Goal: Task Accomplishment & Management: Manage account settings

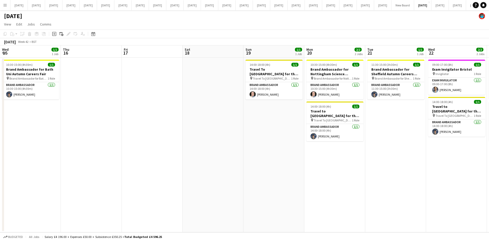
scroll to position [0, 166]
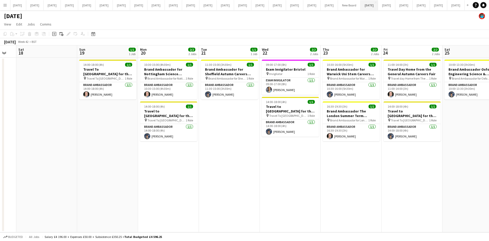
click at [378, 6] on button "[DATE] Close" at bounding box center [368, 5] width 17 height 10
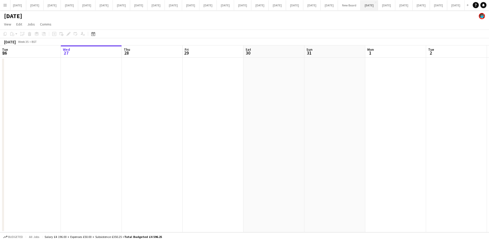
scroll to position [0, 260]
click at [395, 4] on button "[DATE] Close" at bounding box center [403, 5] width 17 height 10
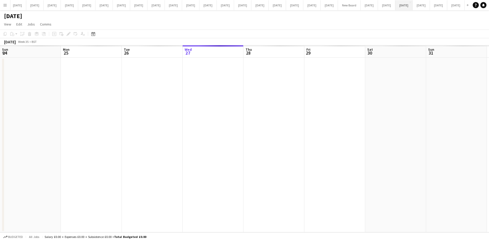
scroll to position [0, 122]
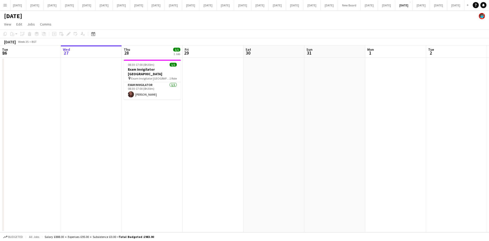
click at [209, 121] on app-date-cell at bounding box center [213, 145] width 61 height 174
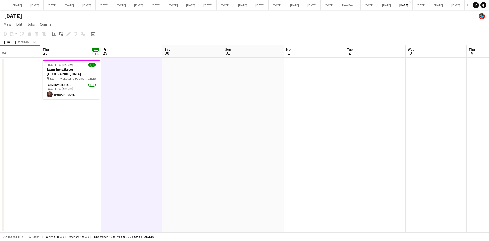
scroll to position [0, 203]
click at [412, 4] on button "[DATE] Close" at bounding box center [420, 5] width 17 height 10
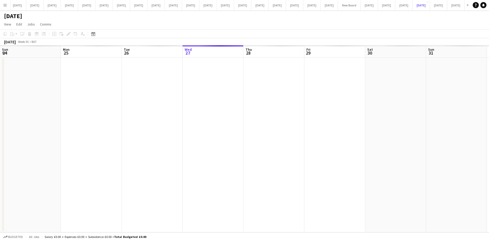
scroll to position [0, 122]
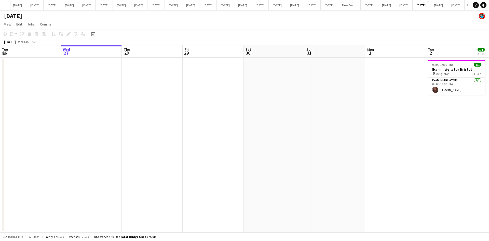
click at [302, 106] on app-date-cell at bounding box center [273, 145] width 61 height 174
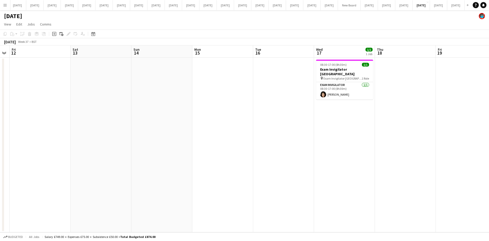
scroll to position [0, 146]
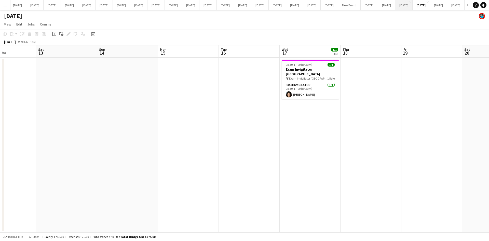
click at [395, 5] on button "[DATE] Close" at bounding box center [403, 5] width 17 height 10
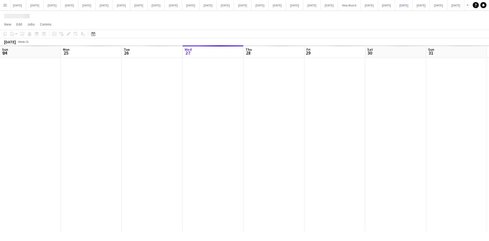
scroll to position [0, 122]
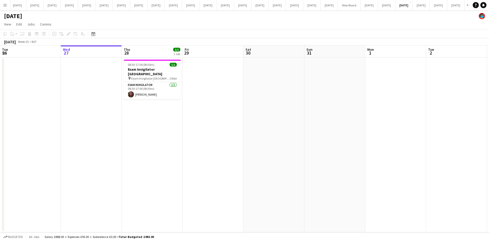
click at [218, 155] on app-date-cell at bounding box center [213, 145] width 61 height 174
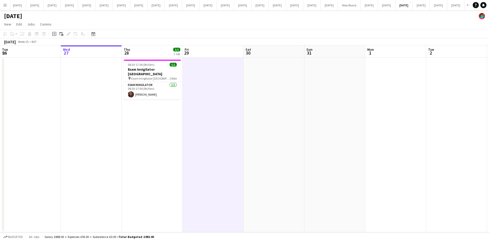
click at [4, 4] on app-icon "Menu" at bounding box center [5, 5] width 4 height 4
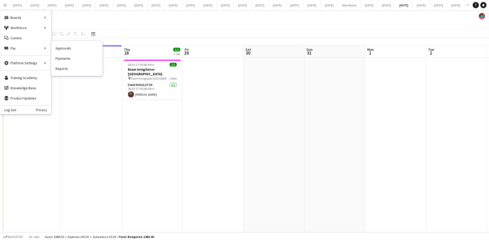
click at [61, 48] on link "Approvals" at bounding box center [76, 48] width 51 height 10
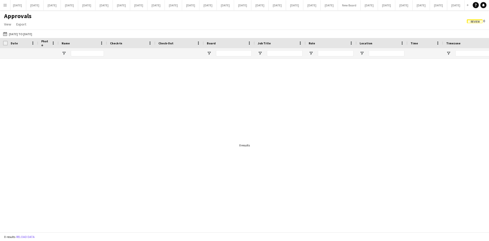
click at [15, 38] on div "Date" at bounding box center [23, 43] width 24 height 10
click at [16, 35] on button "[DATE] to [DATE] [DATE] to [DATE]" at bounding box center [17, 34] width 31 height 6
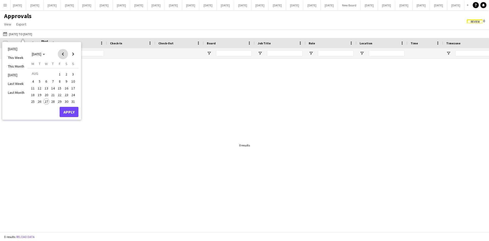
click at [62, 53] on span "Previous month" at bounding box center [63, 54] width 10 height 10
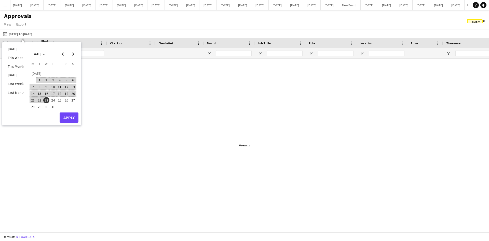
click at [45, 100] on span "23" at bounding box center [46, 100] width 6 height 6
click at [72, 55] on span "Next month" at bounding box center [73, 54] width 10 height 10
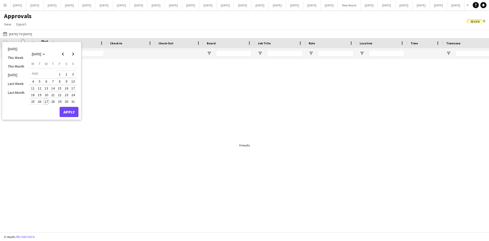
click at [46, 101] on span "27" at bounding box center [46, 101] width 6 height 6
click at [67, 111] on button "Apply" at bounding box center [69, 112] width 19 height 10
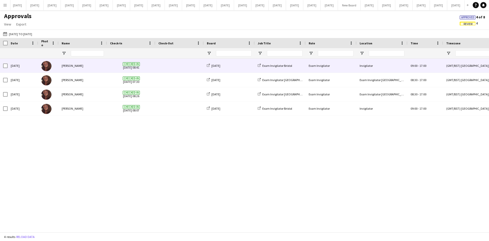
click at [185, 69] on span at bounding box center [179, 66] width 42 height 14
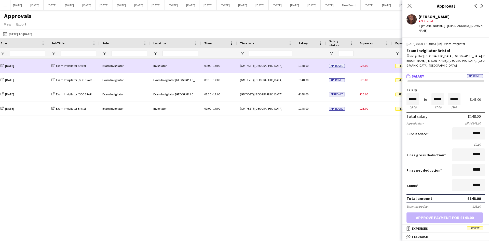
scroll to position [0, 435]
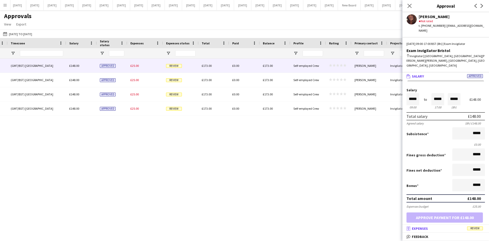
click at [479, 229] on span "Review" at bounding box center [475, 228] width 16 height 4
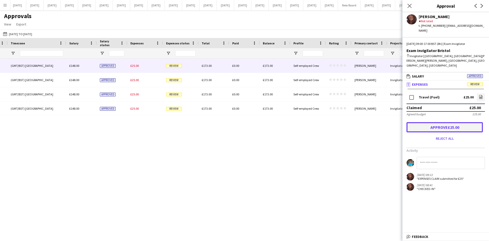
click at [450, 122] on button "Approve £25.00" at bounding box center [444, 127] width 76 height 10
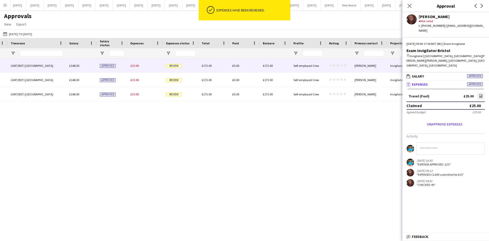
click at [84, 67] on div "£148.00" at bounding box center [81, 66] width 31 height 14
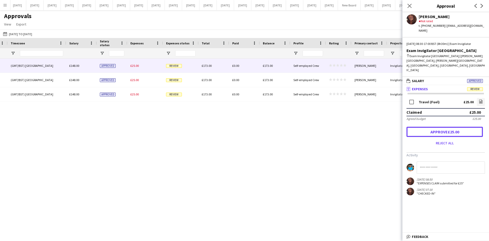
click at [443, 127] on button "Approve £25.00" at bounding box center [444, 132] width 76 height 10
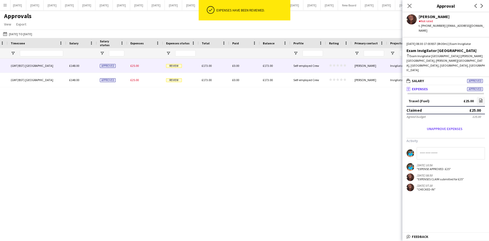
click at [84, 66] on div "£148.00" at bounding box center [81, 66] width 31 height 14
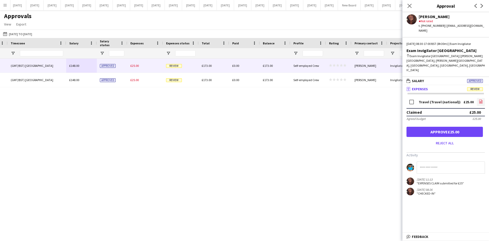
click at [483, 98] on link "file-image" at bounding box center [481, 102] width 8 height 8
click at [479, 100] on icon at bounding box center [480, 102] width 3 height 4
click at [459, 127] on button "Approve £25.00" at bounding box center [444, 132] width 76 height 10
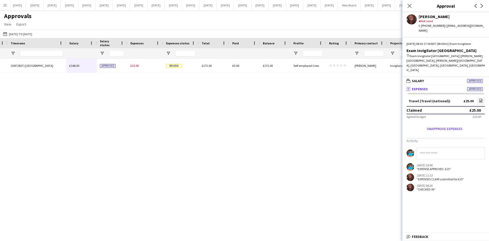
click at [343, 133] on div "Invigilator 09:00 - 17:00 (GMT/BST) [GEOGRAPHIC_DATA] £148.00 Approved £25.00 R…" at bounding box center [244, 143] width 489 height 169
click at [408, 7] on icon at bounding box center [409, 5] width 5 height 5
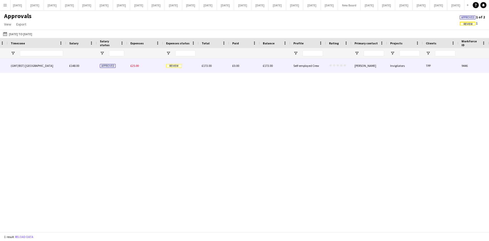
click at [175, 68] on span "Review" at bounding box center [174, 66] width 16 height 4
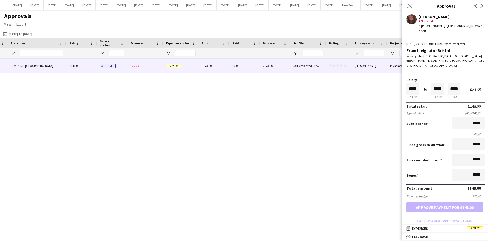
scroll to position [0, 0]
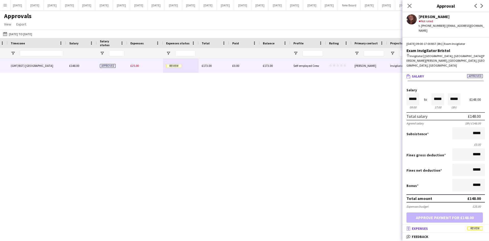
click at [474, 227] on span "Review" at bounding box center [475, 228] width 16 height 4
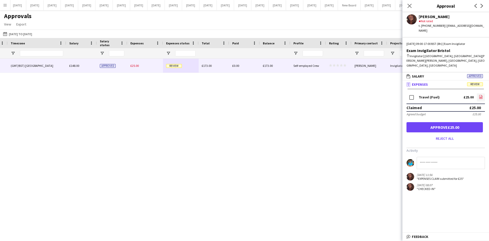
click at [481, 95] on icon "file-image" at bounding box center [481, 97] width 4 height 4
click at [444, 122] on button "Approve £25.00" at bounding box center [444, 127] width 76 height 10
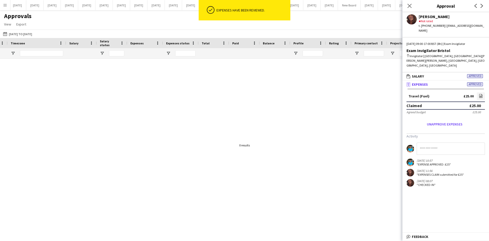
drag, startPoint x: 408, startPoint y: 7, endPoint x: 397, endPoint y: 17, distance: 15.2
click at [408, 7] on icon at bounding box center [409, 6] width 4 height 4
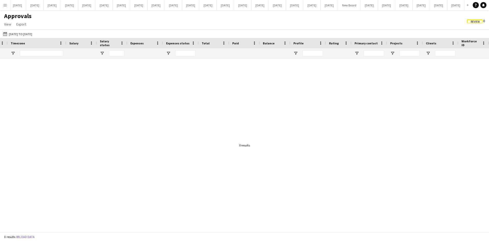
drag, startPoint x: 286, startPoint y: 114, endPoint x: 290, endPoint y: 110, distance: 5.2
click at [286, 114] on div at bounding box center [244, 143] width 489 height 169
click at [5, 7] on app-icon "Menu" at bounding box center [5, 5] width 4 height 4
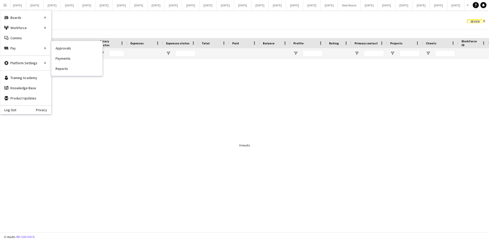
click at [67, 57] on link "Payments" at bounding box center [76, 58] width 51 height 10
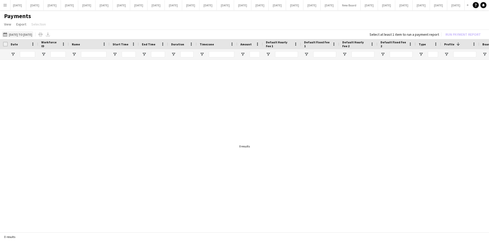
click at [24, 34] on button "[DATE] to [DATE] [DATE] to [DATE]" at bounding box center [17, 34] width 31 height 6
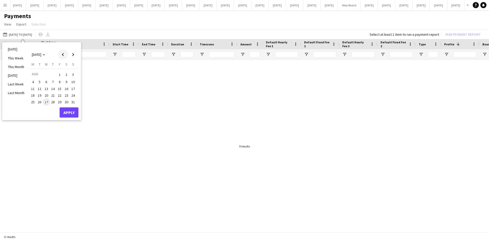
click at [63, 56] on span "Previous month" at bounding box center [63, 54] width 10 height 10
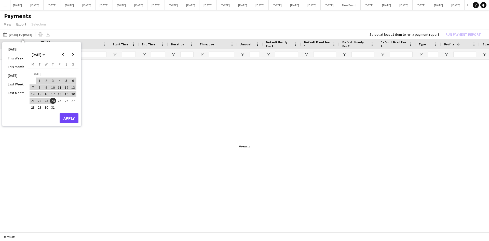
click at [51, 99] on span "24" at bounding box center [53, 100] width 6 height 6
click at [72, 54] on span "Next month" at bounding box center [73, 54] width 10 height 10
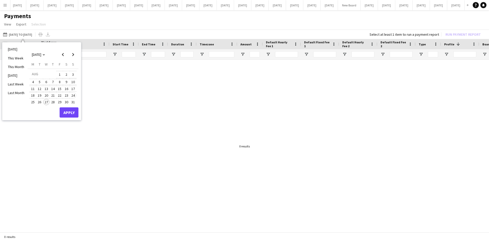
click at [74, 95] on span "24" at bounding box center [73, 95] width 6 height 6
click at [71, 114] on button "Apply" at bounding box center [69, 112] width 19 height 10
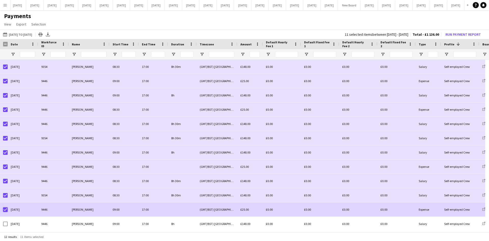
scroll to position [2, 0]
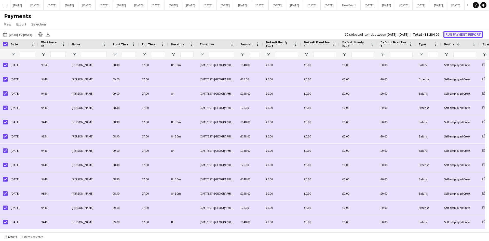
click at [461, 34] on button "Run Payment Report" at bounding box center [462, 34] width 39 height 7
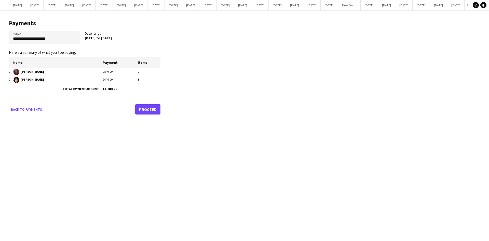
click at [147, 107] on link "Proceed" at bounding box center [147, 109] width 25 height 10
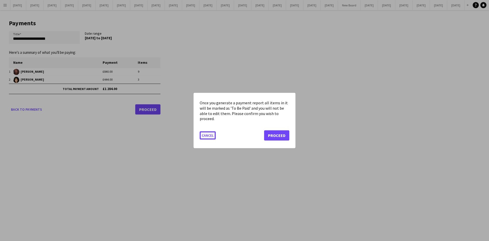
click at [203, 135] on button "Cancel" at bounding box center [208, 135] width 16 height 8
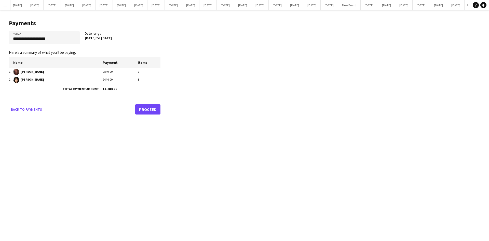
click at [137, 138] on div "Menu Boards Boards Boards All jobs Status Workforce Workforce My Workforce Recr…" at bounding box center [244, 120] width 489 height 241
click at [25, 39] on input "**********" at bounding box center [44, 37] width 71 height 13
type input "**********"
click at [146, 110] on link "Proceed" at bounding box center [147, 109] width 25 height 10
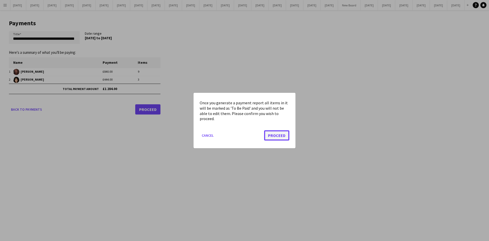
click at [282, 136] on button "Proceed" at bounding box center [276, 135] width 25 height 10
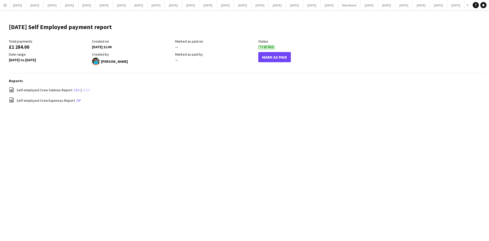
click at [83, 90] on link "xlsx" at bounding box center [86, 90] width 7 height 5
click at [209, 117] on main "[DATE] Self Employed payment report Edit this field Total payments £1 284.00 Cr…" at bounding box center [244, 65] width 489 height 111
click at [277, 55] on button "Mark As Paid" at bounding box center [274, 57] width 33 height 10
click at [412, 4] on button "[DATE] Close" at bounding box center [420, 5] width 17 height 10
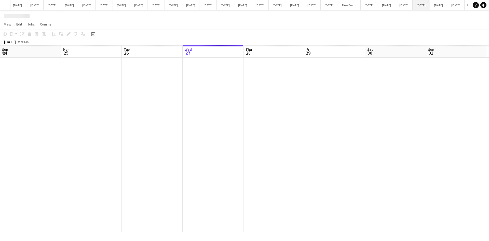
scroll to position [0, 122]
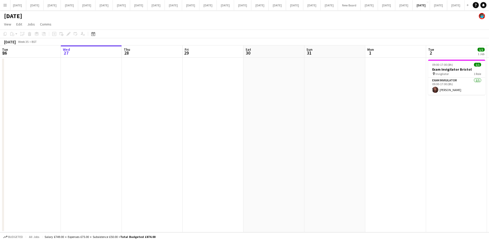
click at [6, 5] on app-icon "Menu" at bounding box center [5, 5] width 4 height 4
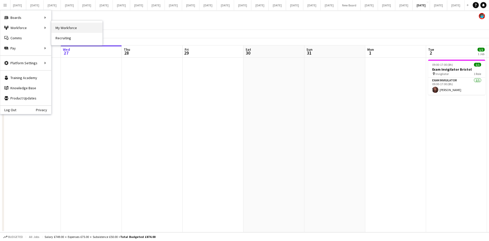
click at [56, 27] on link "My Workforce" at bounding box center [76, 28] width 51 height 10
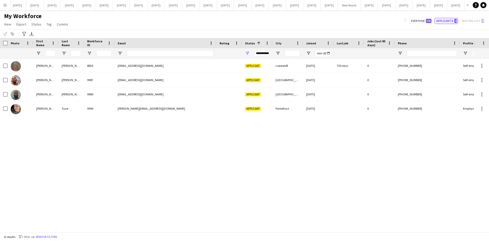
click at [447, 19] on button "Applicants 4" at bounding box center [445, 21] width 23 height 6
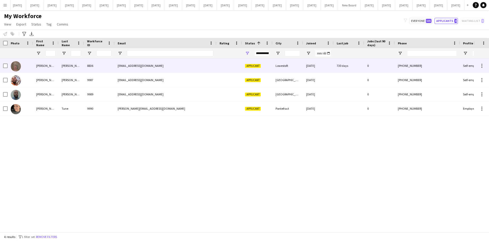
click at [40, 66] on div "[PERSON_NAME]" at bounding box center [45, 66] width 25 height 14
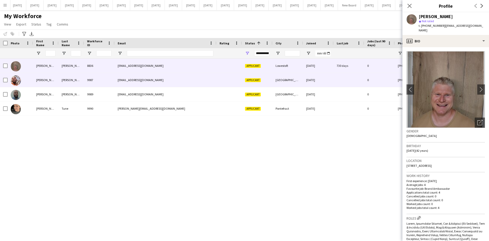
click at [37, 79] on div "[PERSON_NAME]" at bounding box center [45, 80] width 25 height 14
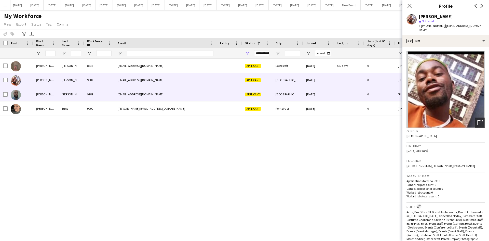
click at [39, 97] on div "[PERSON_NAME]" at bounding box center [45, 94] width 25 height 14
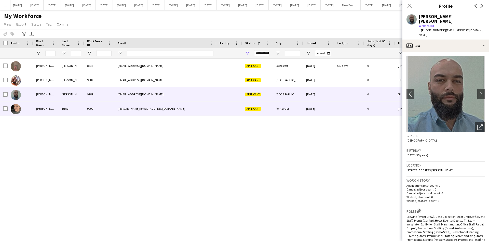
click at [41, 109] on div "[PERSON_NAME]" at bounding box center [45, 108] width 25 height 14
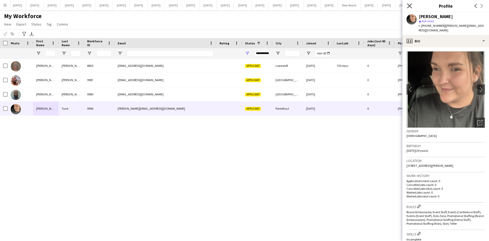
click at [409, 5] on icon at bounding box center [409, 5] width 5 height 5
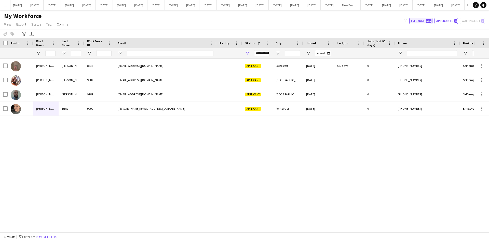
click at [415, 21] on button "Everyone 505" at bounding box center [420, 21] width 23 height 6
type input "**********"
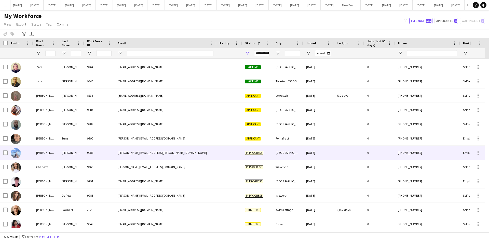
click at [52, 155] on div "[PERSON_NAME]" at bounding box center [45, 152] width 25 height 14
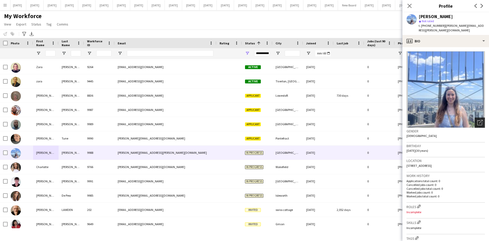
click at [477, 120] on icon "Open photos pop-in" at bounding box center [479, 122] width 5 height 5
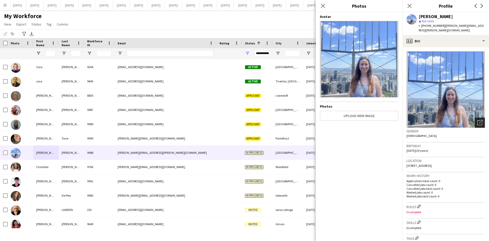
click at [479, 120] on icon at bounding box center [481, 122] width 4 height 4
click at [478, 120] on icon "Open photos pop-in" at bounding box center [479, 122] width 5 height 5
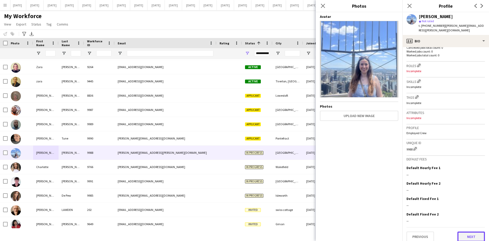
click at [469, 235] on button "Next" at bounding box center [470, 236] width 27 height 10
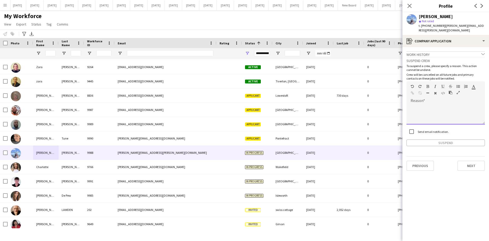
click at [416, 104] on div at bounding box center [445, 114] width 78 height 20
click at [448, 139] on button "Suspend" at bounding box center [445, 142] width 78 height 7
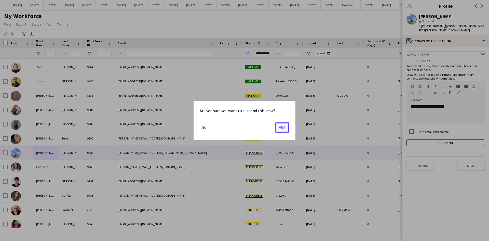
click at [282, 129] on button "Yes" at bounding box center [282, 127] width 14 height 10
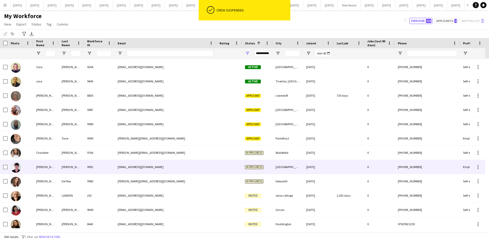
click at [73, 165] on div "[PERSON_NAME]" at bounding box center [71, 167] width 25 height 14
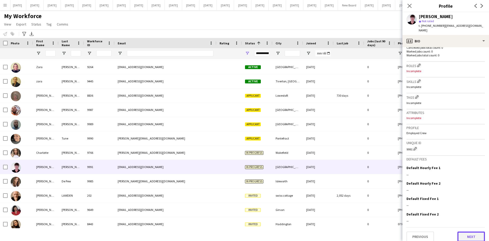
click at [469, 231] on button "Next" at bounding box center [470, 236] width 27 height 10
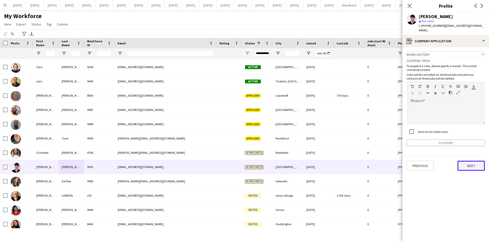
click at [465, 165] on button "Next" at bounding box center [470, 165] width 27 height 10
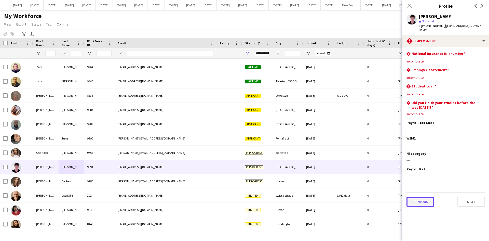
click at [423, 199] on button "Previous" at bounding box center [419, 201] width 27 height 10
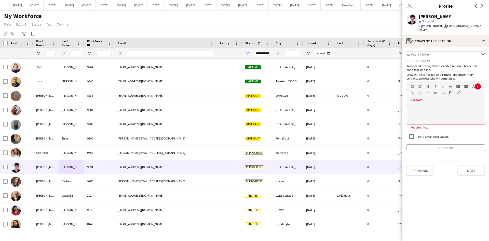
click at [412, 100] on span at bounding box center [410, 103] width 8 height 7
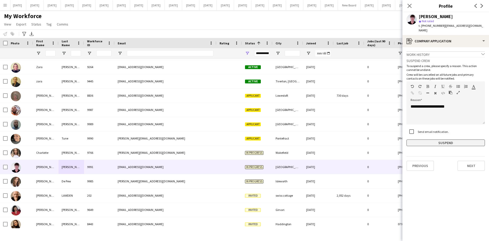
click at [452, 139] on button "Suspend" at bounding box center [445, 142] width 78 height 7
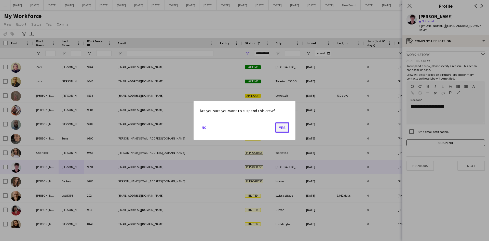
click at [283, 129] on button "Yes" at bounding box center [282, 127] width 14 height 10
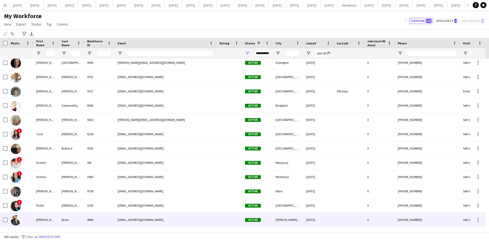
scroll to position [6672, 0]
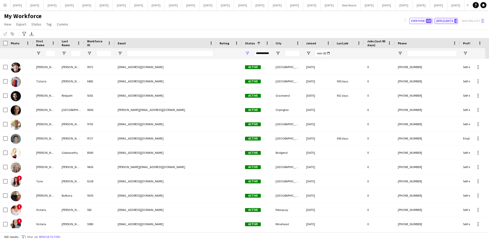
click at [443, 20] on button "Applicants 4" at bounding box center [445, 21] width 23 height 6
type input "**********"
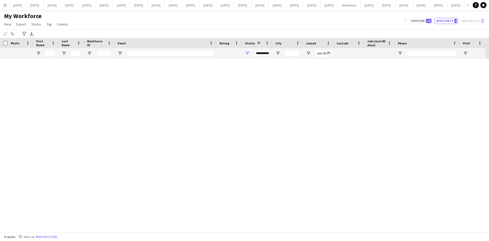
scroll to position [0, 0]
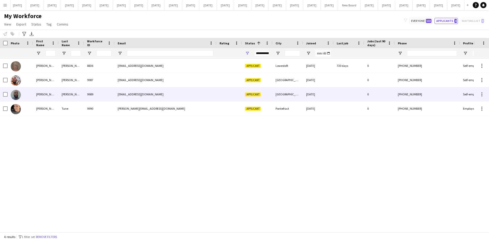
click at [53, 93] on div "[PERSON_NAME]" at bounding box center [45, 94] width 25 height 14
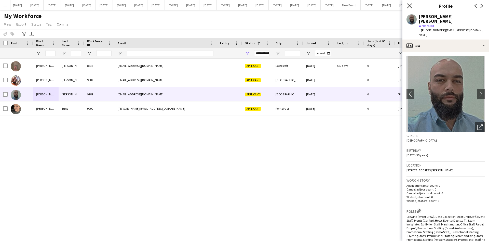
click at [410, 5] on icon "Close pop-in" at bounding box center [409, 5] width 5 height 5
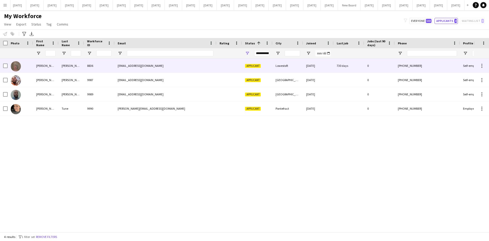
click at [163, 68] on div "[EMAIL_ADDRESS][DOMAIN_NAME]" at bounding box center [166, 66] width 102 height 14
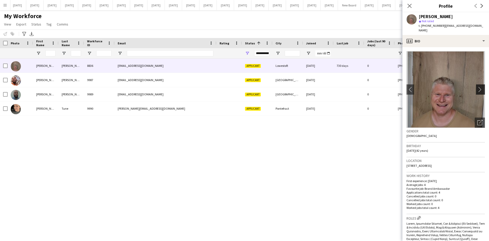
click at [478, 87] on app-icon "chevron-right" at bounding box center [481, 89] width 8 height 5
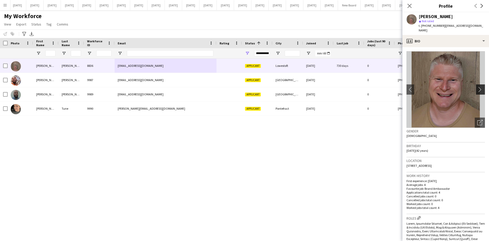
click at [478, 87] on app-icon "chevron-right" at bounding box center [481, 89] width 8 height 5
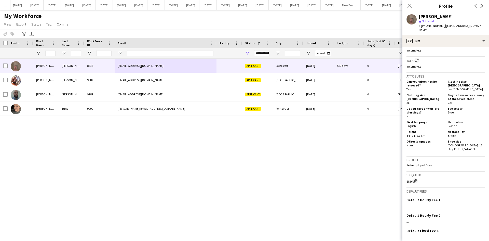
scroll to position [312, 0]
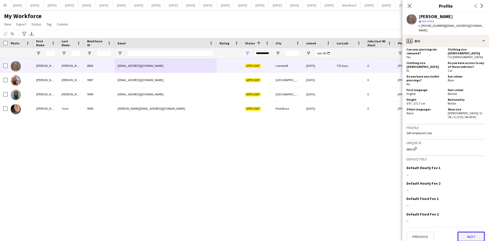
click at [471, 231] on button "Next" at bounding box center [470, 236] width 27 height 10
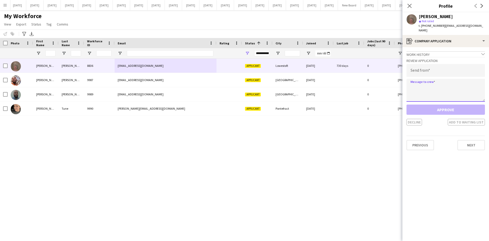
click at [416, 80] on textarea at bounding box center [445, 90] width 78 height 23
paste textarea "**********"
type textarea "**********"
click at [413, 119] on div "Decline Add to waiting list" at bounding box center [445, 122] width 78 height 7
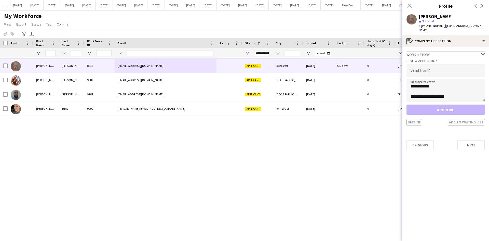
click at [357, 144] on div "[PERSON_NAME] 9990 [PERSON_NAME][EMAIL_ADDRESS][DOMAIN_NAME] Applicant Pontefra…" at bounding box center [236, 143] width 473 height 169
click at [409, 3] on app-icon "Close pop-in" at bounding box center [409, 5] width 7 height 7
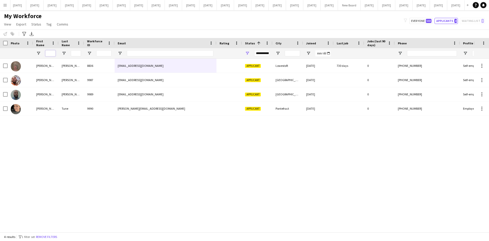
click at [50, 52] on input "First Name Filter Input" at bounding box center [50, 53] width 10 height 6
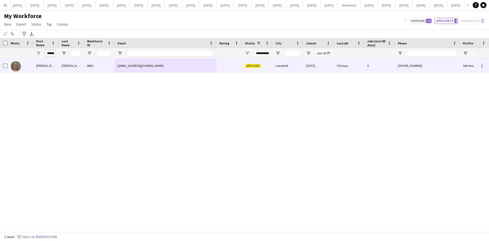
type input "******"
click at [50, 63] on div "[PERSON_NAME]" at bounding box center [45, 66] width 25 height 14
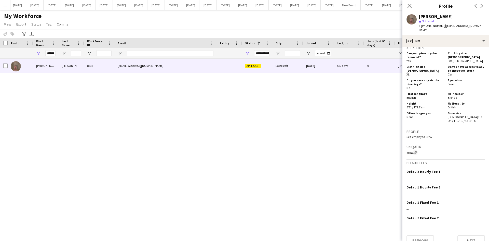
scroll to position [312, 0]
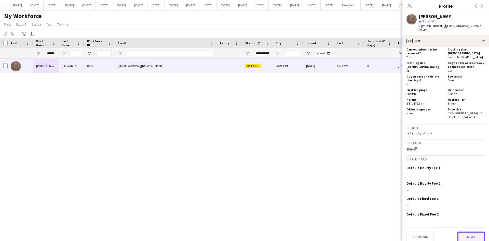
click at [471, 234] on button "Next" at bounding box center [470, 236] width 27 height 10
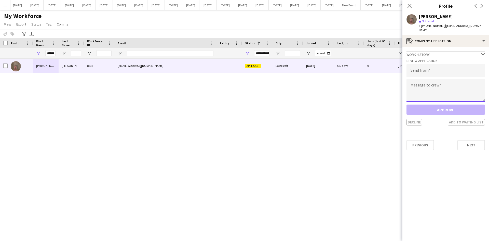
click at [417, 81] on textarea at bounding box center [445, 90] width 78 height 23
paste textarea "**********"
type textarea "**********"
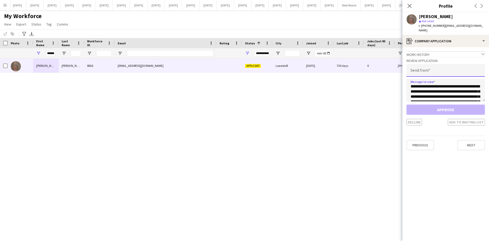
click at [411, 65] on input "email" at bounding box center [445, 70] width 78 height 13
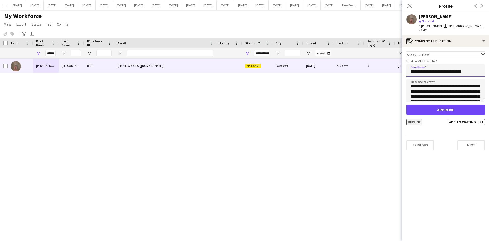
type input "**********"
click at [419, 119] on button "Decline" at bounding box center [414, 122] width 16 height 7
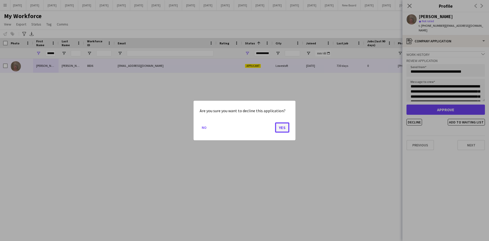
click at [284, 127] on button "Yes" at bounding box center [282, 127] width 14 height 10
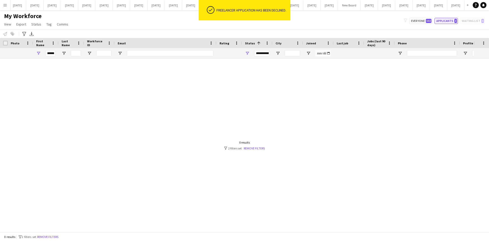
click at [445, 21] on button "Applicants 3" at bounding box center [445, 21] width 23 height 6
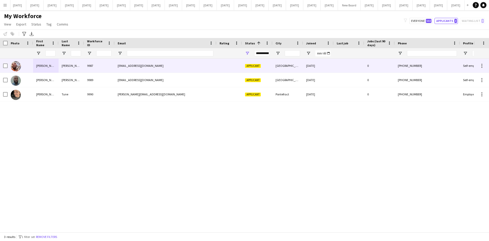
click at [41, 66] on div "[PERSON_NAME]" at bounding box center [45, 66] width 25 height 14
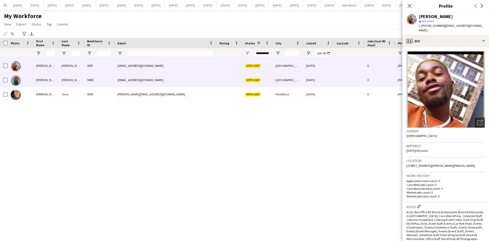
click at [42, 79] on div "[PERSON_NAME]" at bounding box center [45, 80] width 25 height 14
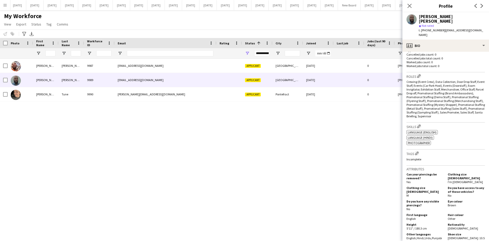
scroll to position [259, 0]
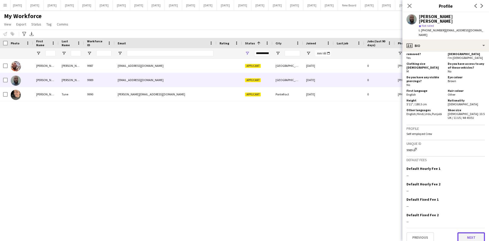
click at [470, 232] on button "Next" at bounding box center [470, 237] width 27 height 10
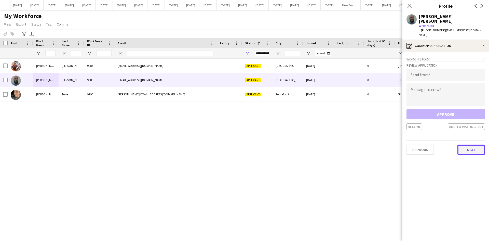
click at [472, 144] on button "Next" at bounding box center [470, 149] width 27 height 10
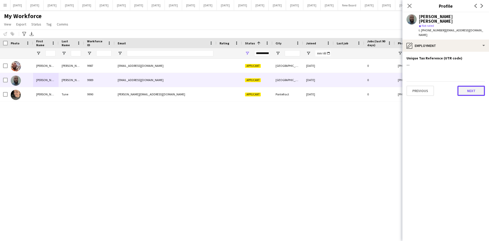
click at [466, 86] on button "Next" at bounding box center [470, 91] width 27 height 10
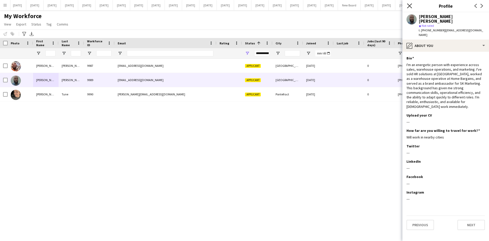
click at [410, 7] on icon at bounding box center [409, 5] width 5 height 5
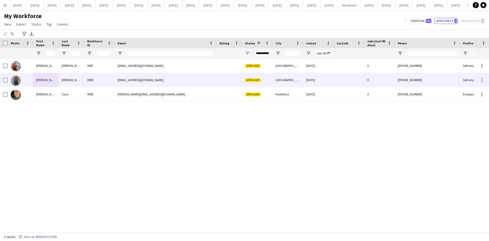
click at [93, 78] on div "9989" at bounding box center [99, 80] width 31 height 14
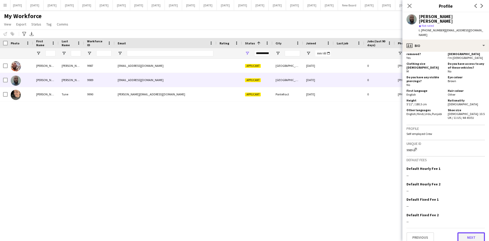
click at [474, 232] on button "Next" at bounding box center [470, 237] width 27 height 10
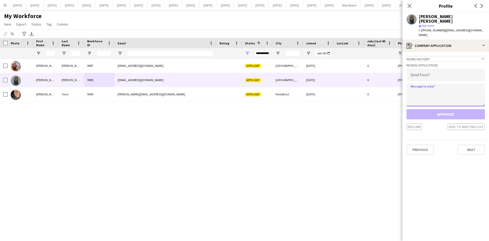
click at [417, 83] on textarea at bounding box center [445, 94] width 78 height 23
paste textarea "**********"
type textarea "**********"
click at [424, 68] on input "email" at bounding box center [445, 74] width 78 height 13
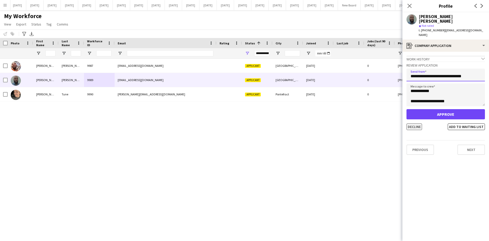
type input "**********"
click at [413, 123] on button "Decline" at bounding box center [414, 126] width 16 height 7
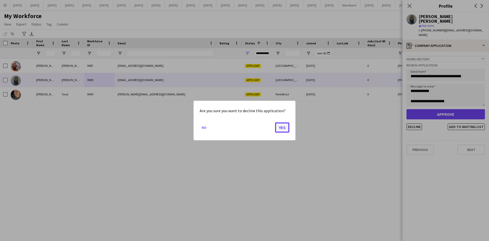
click at [275, 126] on button "Yes" at bounding box center [282, 127] width 14 height 10
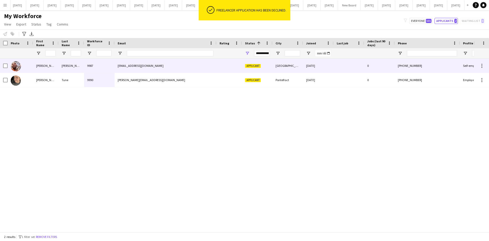
click at [37, 68] on div "[PERSON_NAME]" at bounding box center [45, 66] width 25 height 14
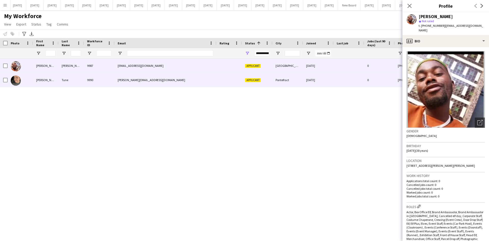
click at [76, 79] on div "Tune" at bounding box center [71, 80] width 25 height 14
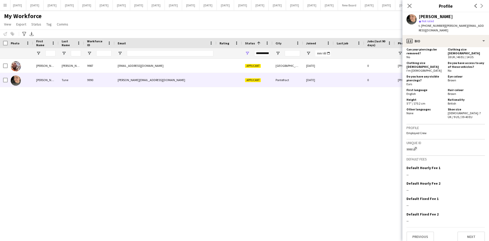
scroll to position [0, 0]
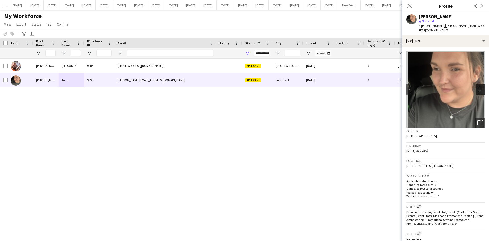
click at [477, 87] on app-icon "chevron-right" at bounding box center [481, 89] width 8 height 5
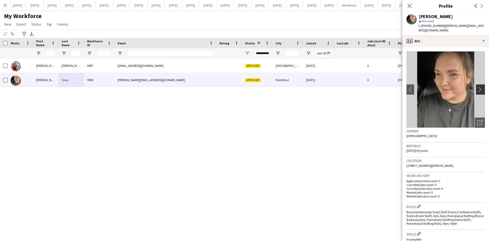
click at [477, 87] on app-icon "chevron-right" at bounding box center [481, 89] width 8 height 5
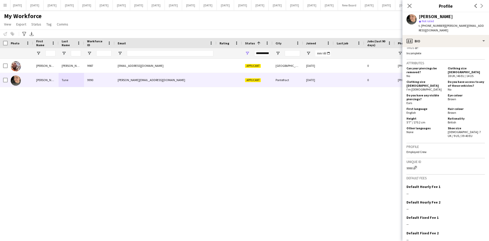
scroll to position [221, 0]
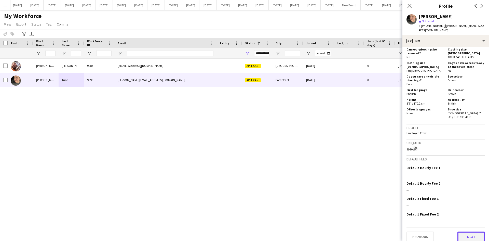
click at [473, 235] on button "Next" at bounding box center [470, 236] width 27 height 10
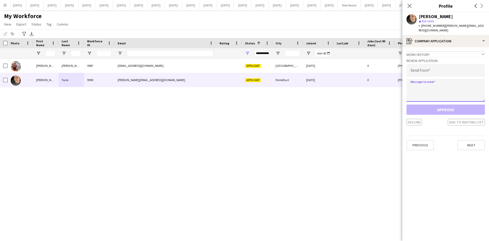
click at [416, 81] on textarea at bounding box center [445, 90] width 78 height 23
paste textarea "**********"
type textarea "**********"
click at [415, 69] on input "email" at bounding box center [445, 70] width 78 height 13
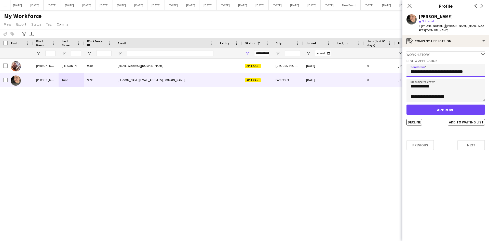
click at [462, 67] on input "**********" at bounding box center [445, 70] width 78 height 13
type input "**********"
click at [418, 119] on button "Decline" at bounding box center [414, 122] width 16 height 7
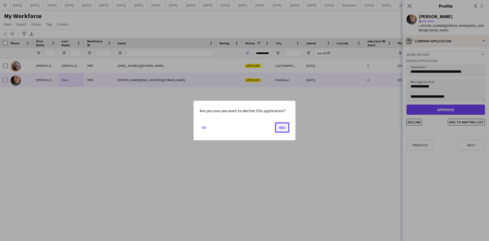
click at [283, 128] on button "Yes" at bounding box center [282, 127] width 14 height 10
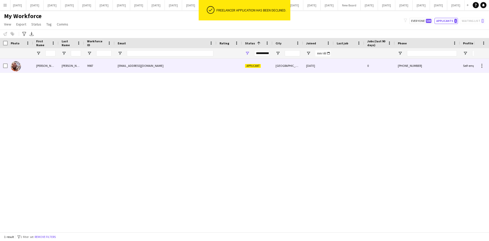
click at [59, 68] on div "[PERSON_NAME]" at bounding box center [71, 66] width 25 height 14
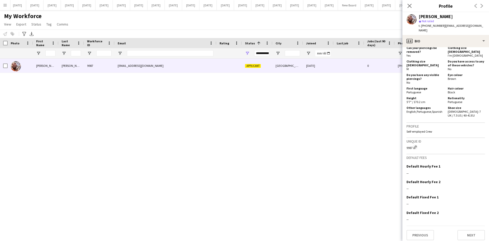
scroll to position [296, 0]
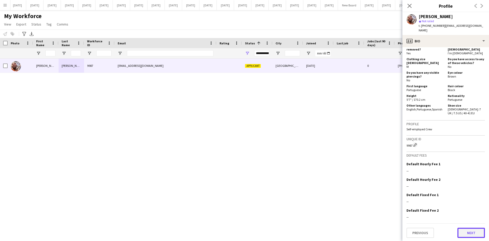
click at [471, 231] on button "Next" at bounding box center [470, 232] width 27 height 10
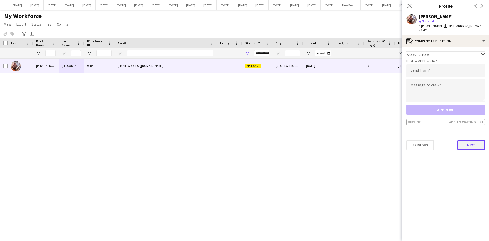
click at [479, 140] on button "Next" at bounding box center [470, 145] width 27 height 10
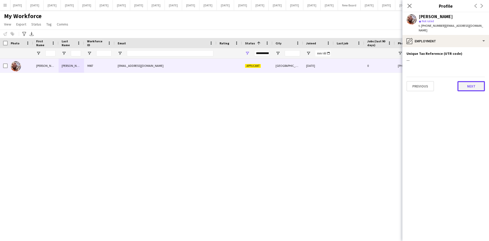
click at [471, 81] on button "Next" at bounding box center [470, 86] width 27 height 10
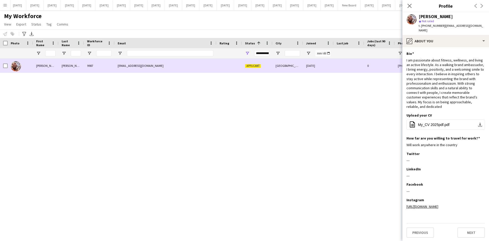
click at [190, 67] on div "[EMAIL_ADDRESS][DOMAIN_NAME]" at bounding box center [166, 66] width 102 height 14
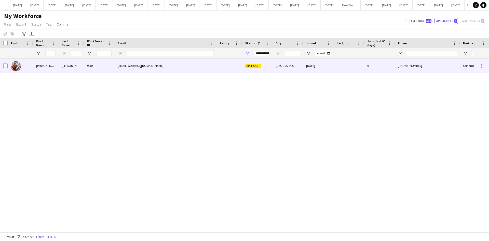
click at [220, 62] on div at bounding box center [228, 66] width 25 height 14
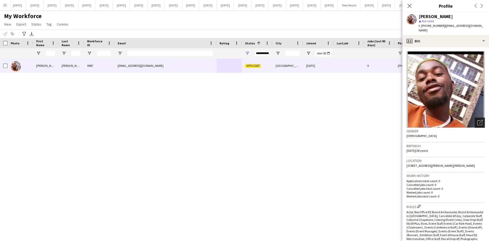
click at [477, 120] on icon "Open photos pop-in" at bounding box center [479, 122] width 5 height 5
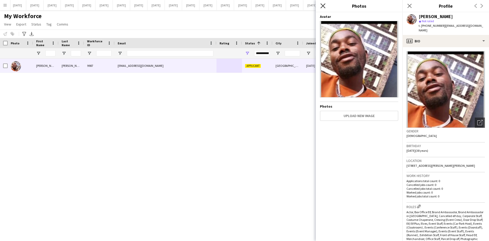
click at [321, 6] on icon "Close pop-in" at bounding box center [322, 5] width 5 height 5
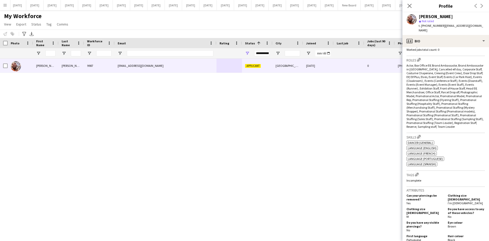
scroll to position [178, 0]
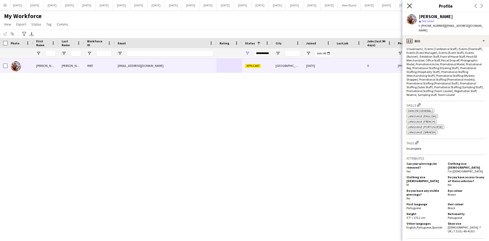
click at [409, 6] on icon "Close pop-in" at bounding box center [409, 5] width 5 height 5
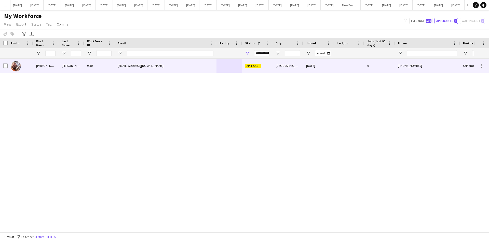
click at [110, 66] on div "9987" at bounding box center [99, 66] width 31 height 14
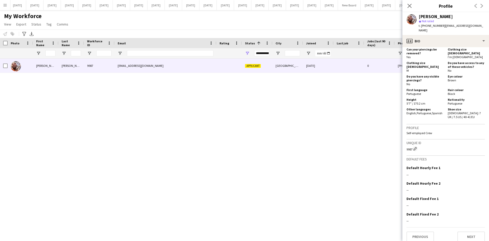
scroll to position [296, 0]
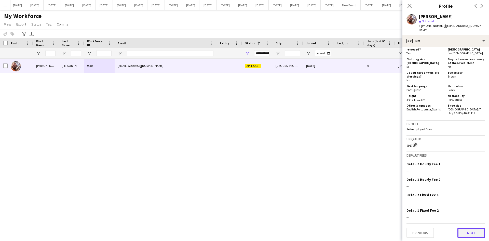
click at [475, 233] on button "Next" at bounding box center [470, 232] width 27 height 10
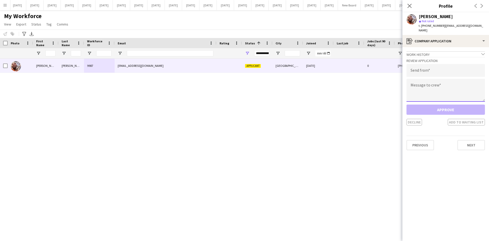
click at [417, 79] on textarea at bounding box center [445, 90] width 78 height 23
paste textarea "**********"
type textarea "**********"
click at [416, 67] on input "email" at bounding box center [445, 70] width 78 height 13
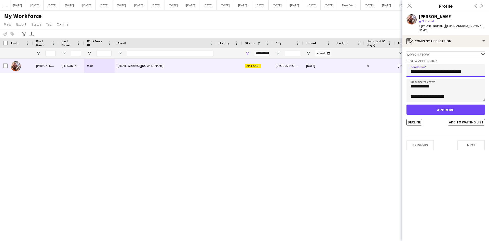
type input "**********"
click at [421, 119] on button "Decline" at bounding box center [414, 122] width 16 height 7
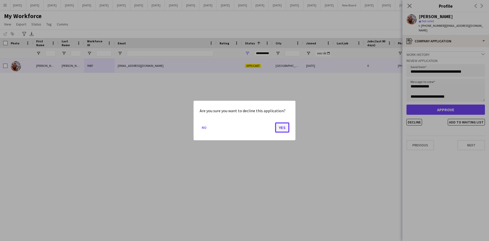
click at [283, 126] on button "Yes" at bounding box center [282, 127] width 14 height 10
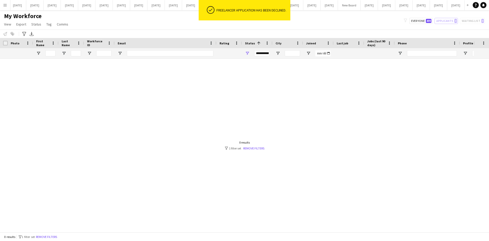
click at [296, 91] on div at bounding box center [236, 143] width 473 height 169
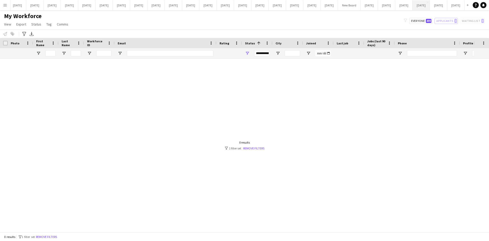
click at [412, 5] on button "[DATE] Close" at bounding box center [420, 5] width 17 height 10
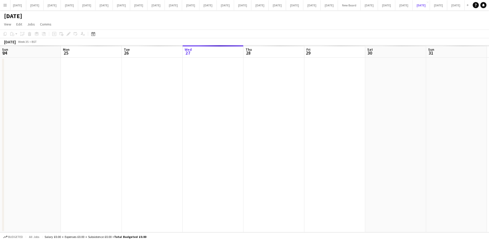
scroll to position [0, 122]
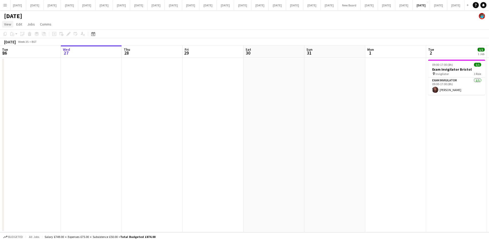
click at [7, 23] on span "View" at bounding box center [7, 24] width 7 height 5
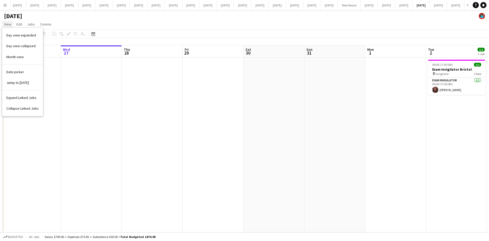
click at [7, 23] on span "View" at bounding box center [7, 24] width 7 height 5
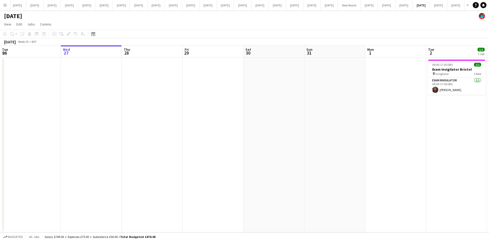
click at [129, 201] on app-date-cell at bounding box center [152, 145] width 61 height 174
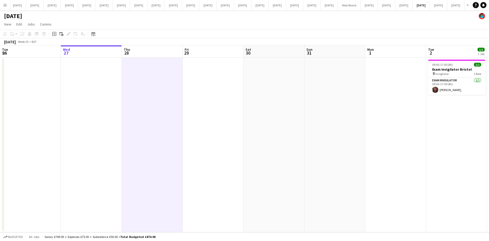
click at [263, 94] on app-date-cell at bounding box center [273, 145] width 61 height 174
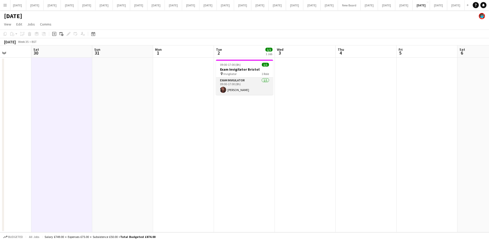
scroll to position [0, 173]
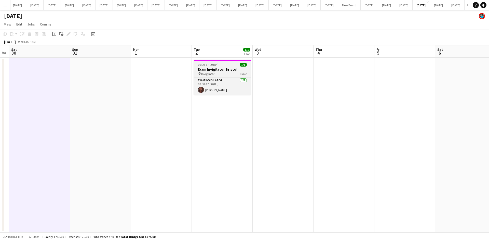
click at [216, 72] on div "pin Invigilator 1 Role" at bounding box center [222, 74] width 57 height 4
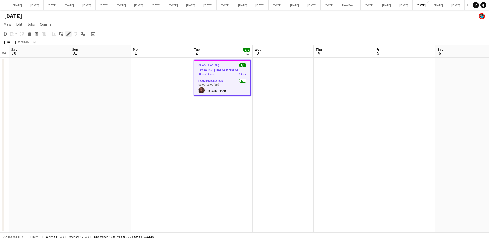
click at [66, 32] on div "Edit" at bounding box center [68, 34] width 6 height 6
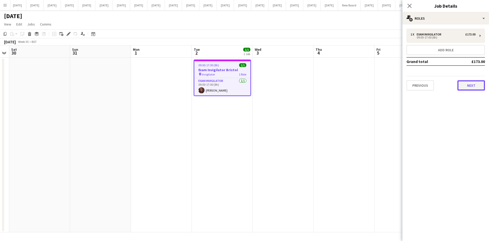
click at [463, 83] on button "Next" at bounding box center [470, 85] width 27 height 10
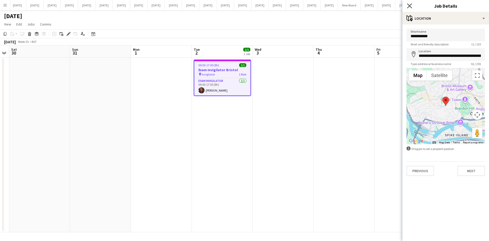
click at [408, 8] on icon at bounding box center [409, 5] width 5 height 5
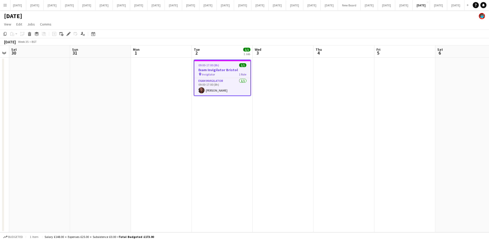
click at [297, 112] on app-date-cell at bounding box center [283, 145] width 61 height 174
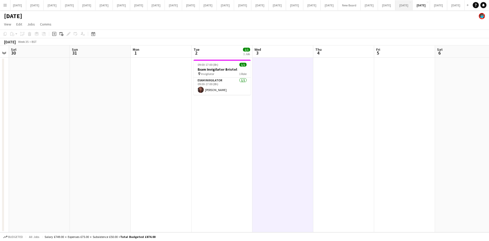
click at [395, 5] on button "[DATE] Close" at bounding box center [403, 5] width 17 height 10
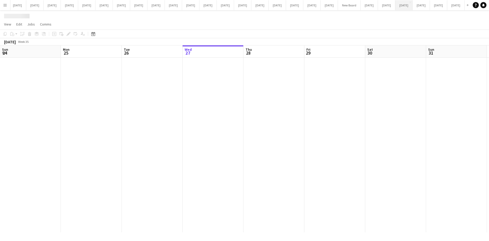
scroll to position [0, 122]
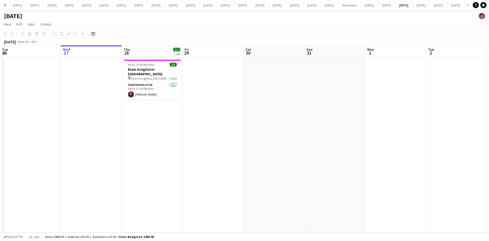
click at [166, 124] on app-date-cell "08:30-17:00 (8h30m) 1/1 Exam Invigilator Oxford pin Exam Invigilator Oxford 1 R…" at bounding box center [152, 145] width 61 height 174
